Goal: Use online tool/utility

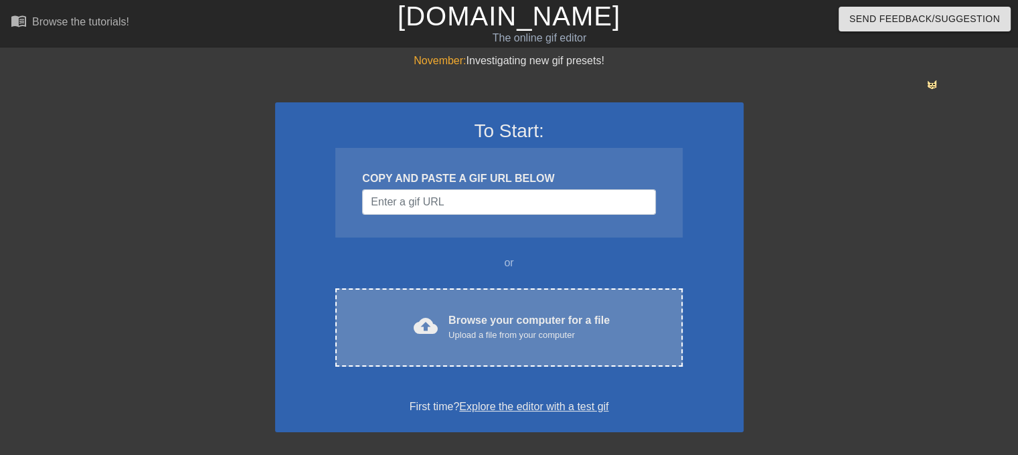
click at [508, 337] on div "Upload a file from your computer" at bounding box center [528, 335] width 161 height 13
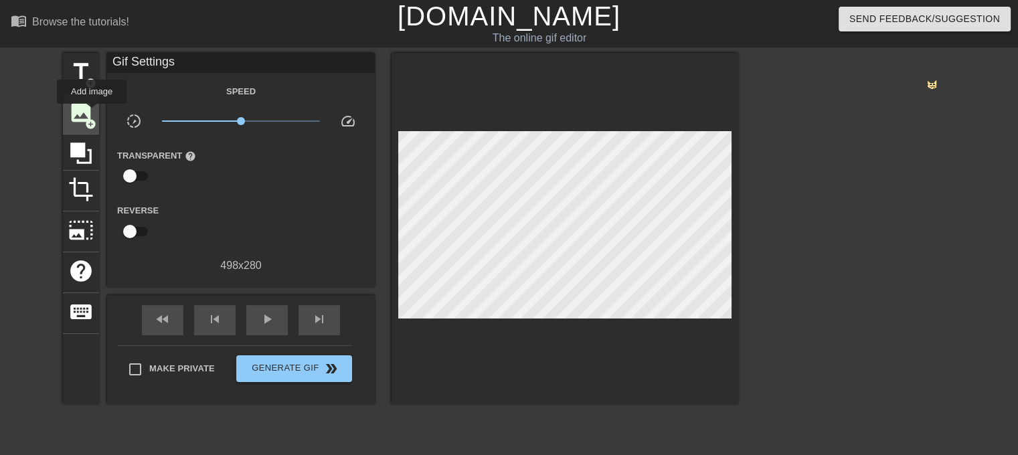
click at [92, 118] on span "add_circle" at bounding box center [90, 123] width 11 height 11
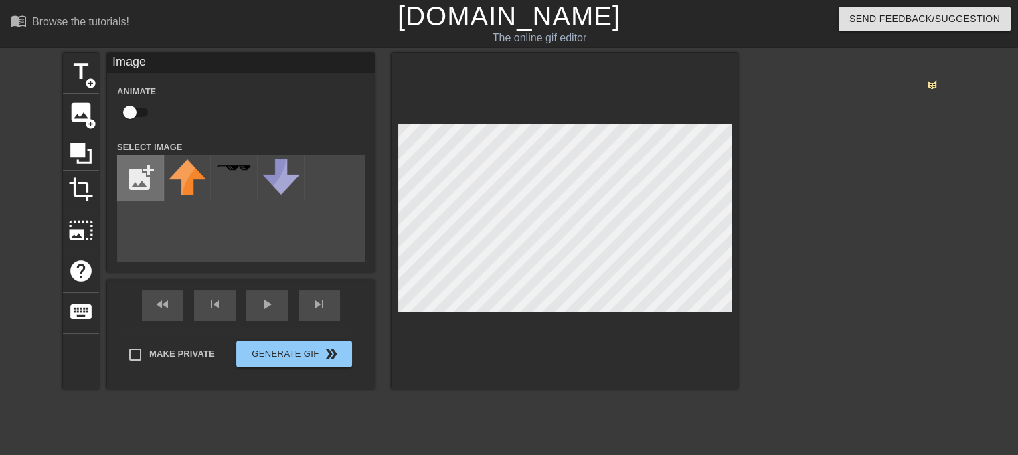
click at [143, 189] on input "file" at bounding box center [140, 177] width 45 height 45
type input "C:\fakepath\image (17).png"
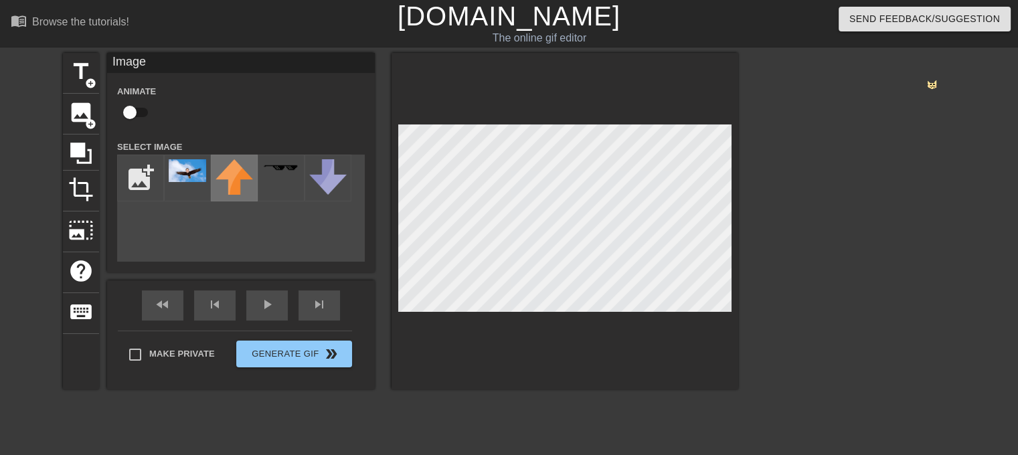
click at [227, 175] on img at bounding box center [233, 176] width 37 height 35
click at [182, 169] on img at bounding box center [187, 170] width 37 height 23
click at [743, 315] on div "title add_circle image add_circle crop photo_size_select_large help keyboard Im…" at bounding box center [509, 253] width 1018 height 401
click at [736, 218] on div at bounding box center [564, 221] width 347 height 337
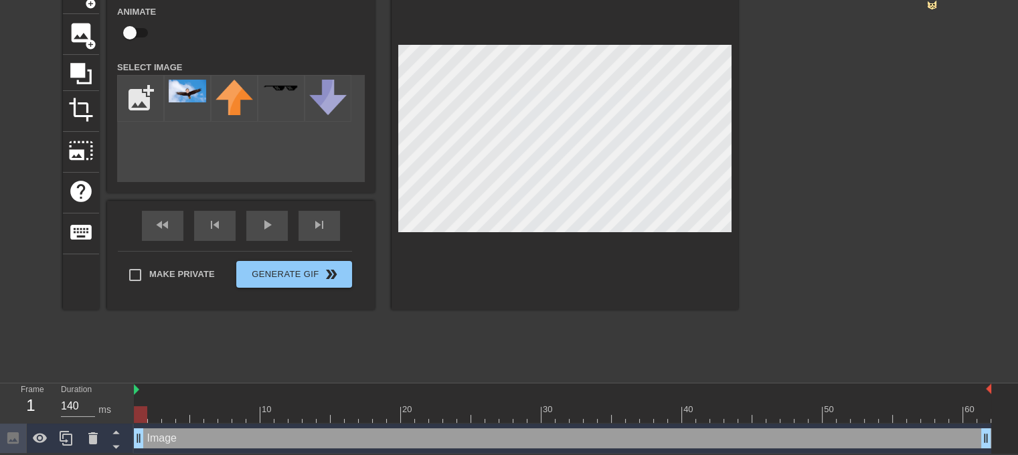
click at [171, 443] on div "Image drag_handle drag_handle" at bounding box center [562, 438] width 857 height 20
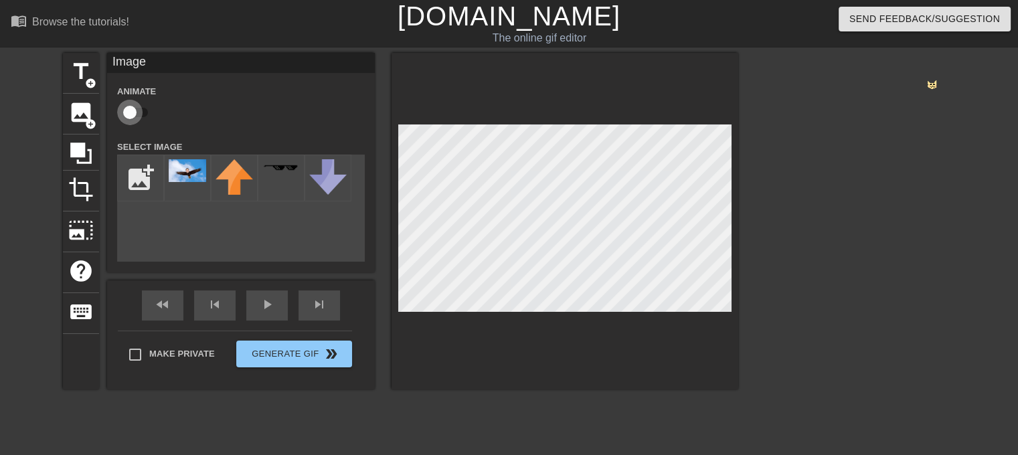
click at [136, 107] on input "checkbox" at bounding box center [130, 112] width 76 height 25
checkbox input "true"
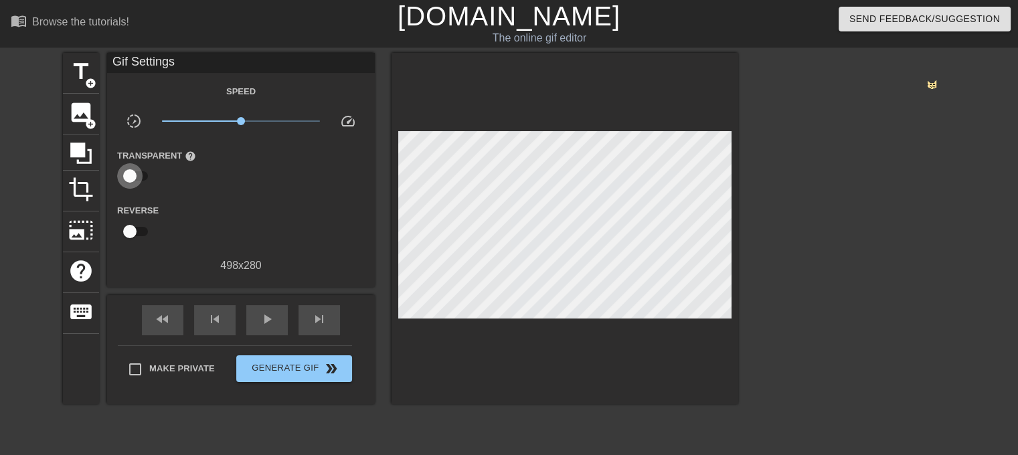
click at [137, 170] on input "checkbox" at bounding box center [130, 175] width 76 height 25
checkbox input "true"
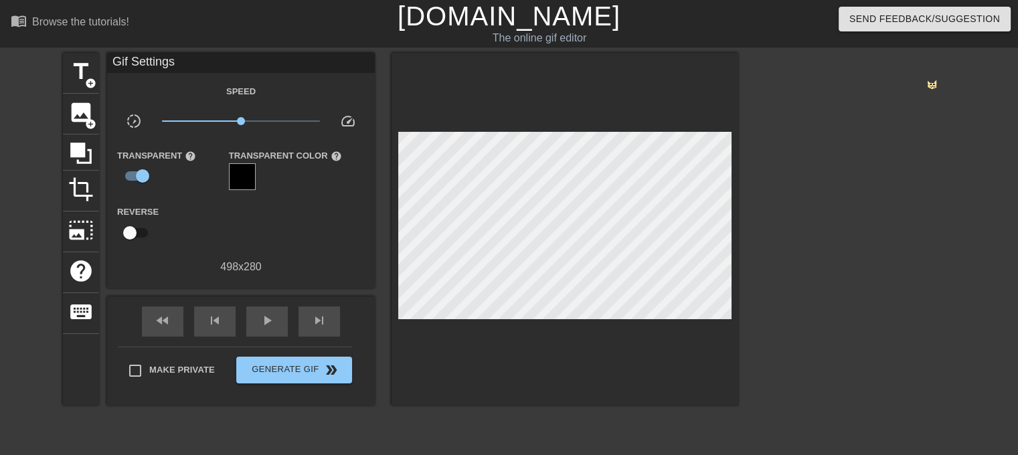
click at [246, 179] on div at bounding box center [242, 176] width 27 height 27
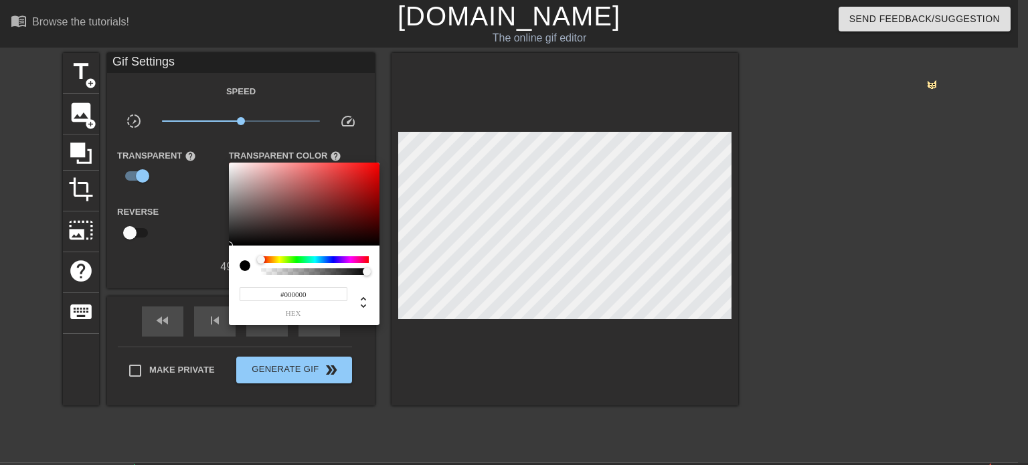
type input "0"
drag, startPoint x: 302, startPoint y: 269, endPoint x: 286, endPoint y: 270, distance: 16.1
click at [286, 270] on div at bounding box center [315, 271] width 104 height 7
drag, startPoint x: 285, startPoint y: 271, endPoint x: 278, endPoint y: 274, distance: 7.2
click at [282, 274] on div at bounding box center [286, 272] width 8 height 8
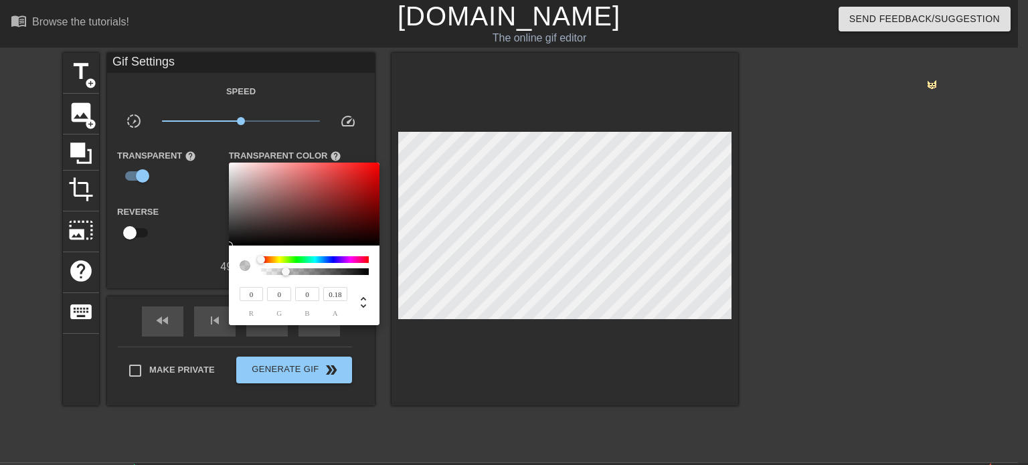
type input "0.16"
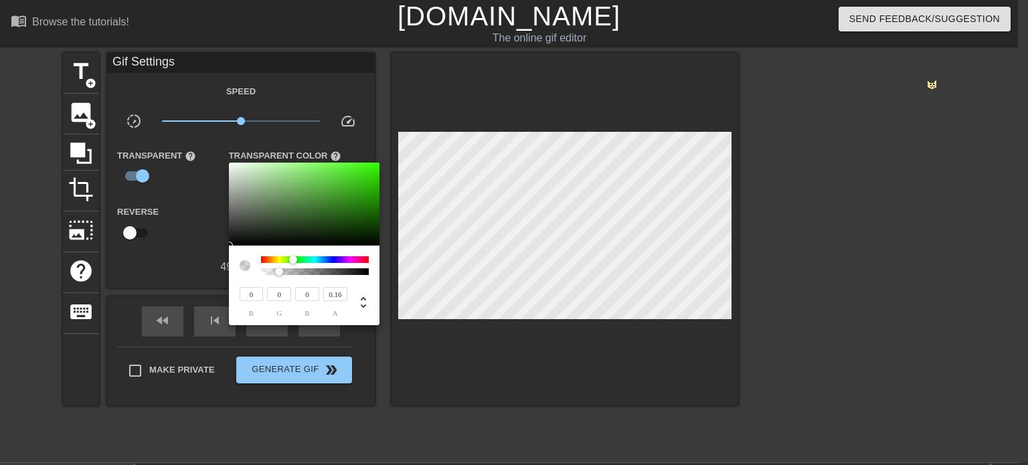
click at [293, 258] on div at bounding box center [315, 259] width 108 height 7
click at [195, 219] on div at bounding box center [514, 232] width 1028 height 465
